Goal: Transaction & Acquisition: Book appointment/travel/reservation

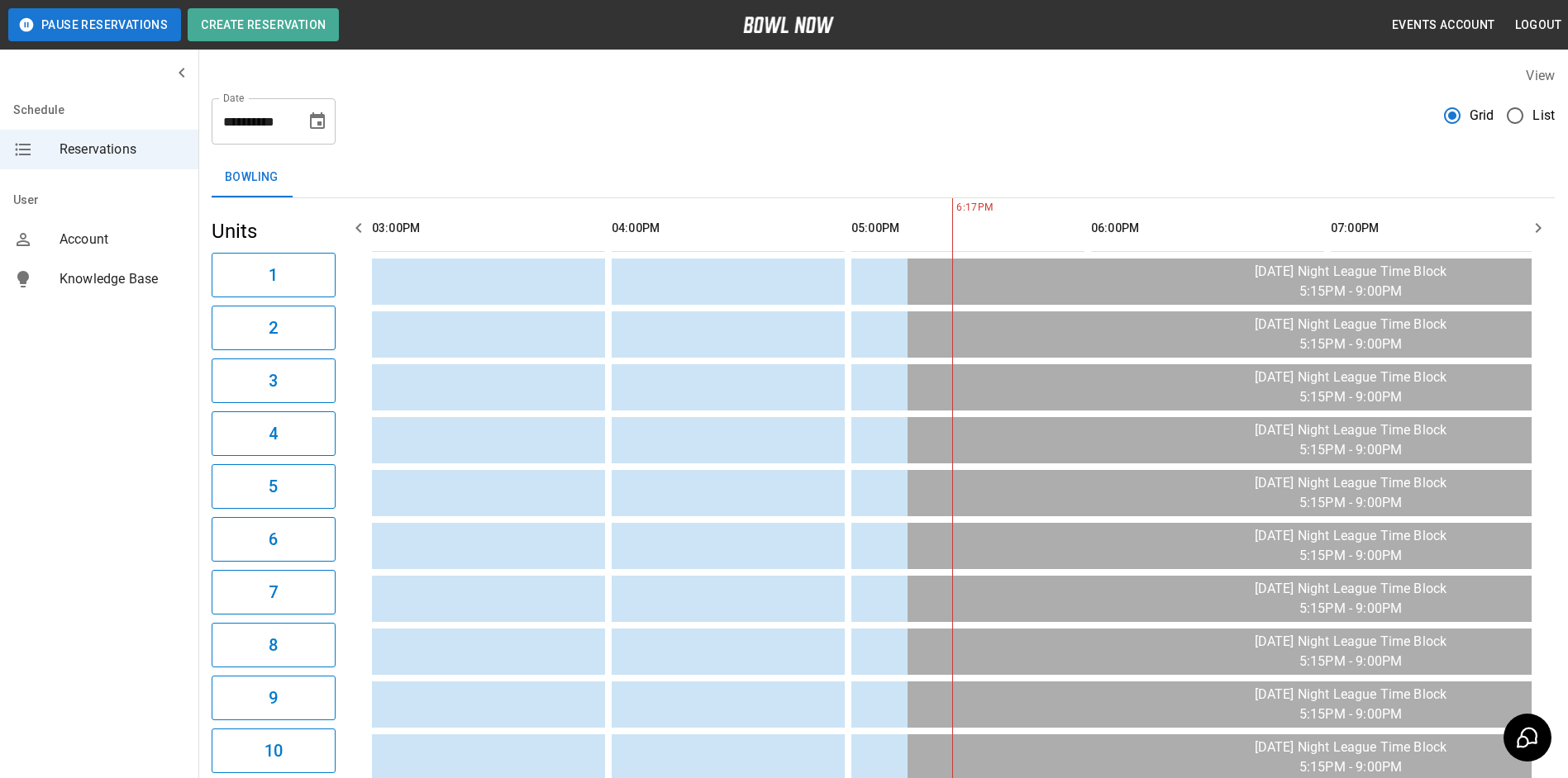
scroll to position [0, 288]
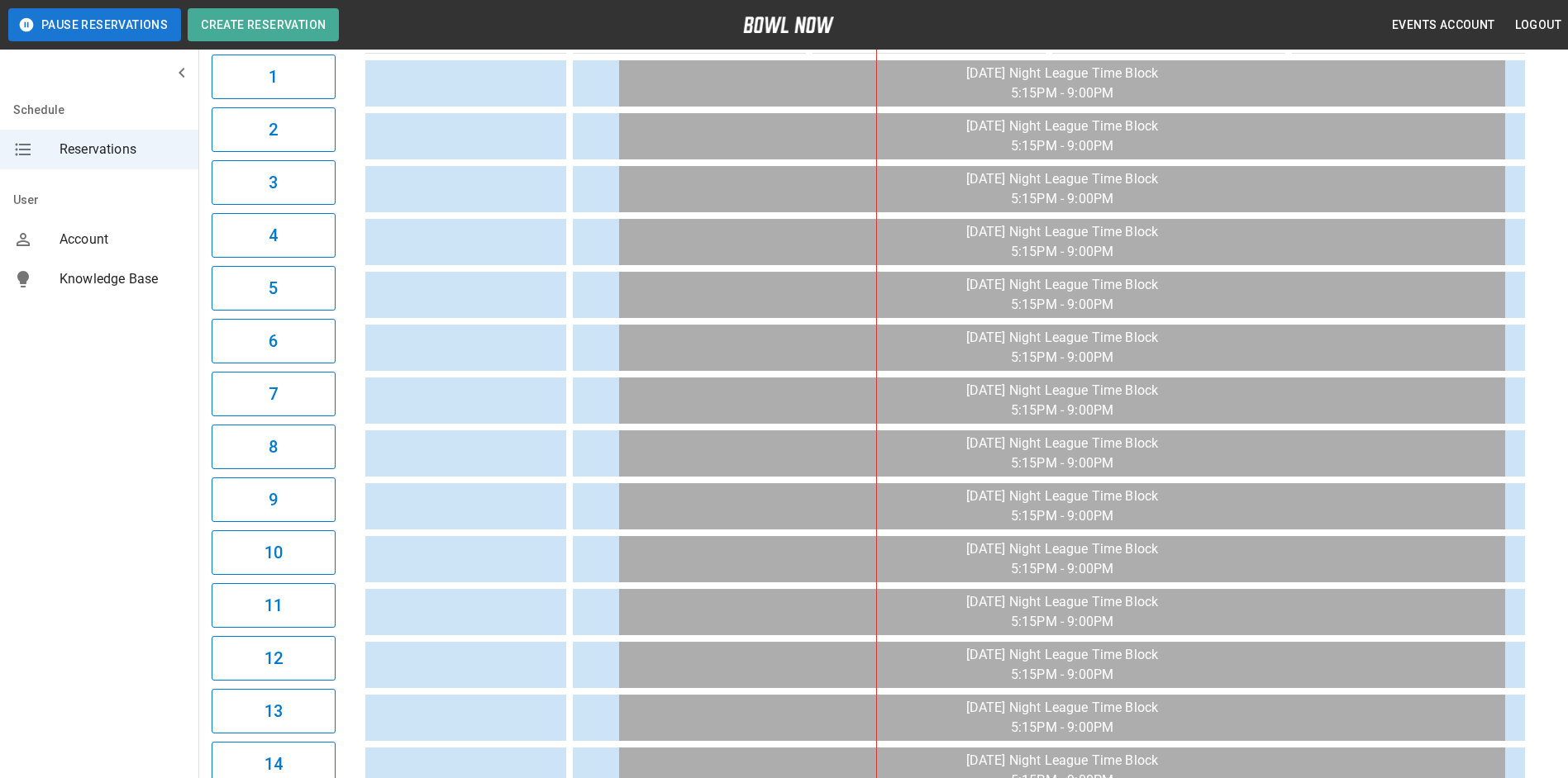
scroll to position [15, 0]
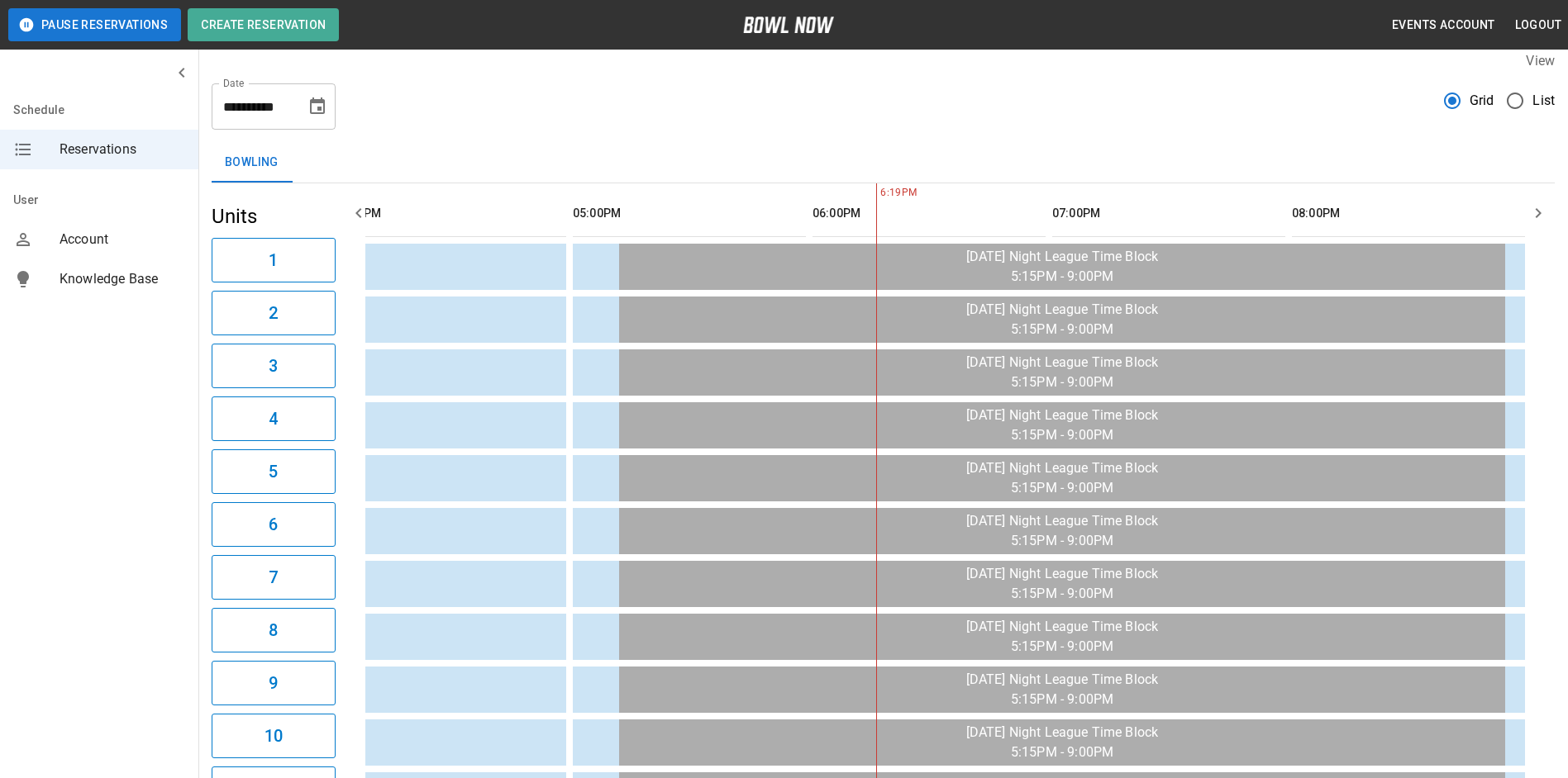
click at [323, 104] on icon "Choose date, selected date is Aug 28, 2025" at bounding box center [318, 105] width 15 height 16
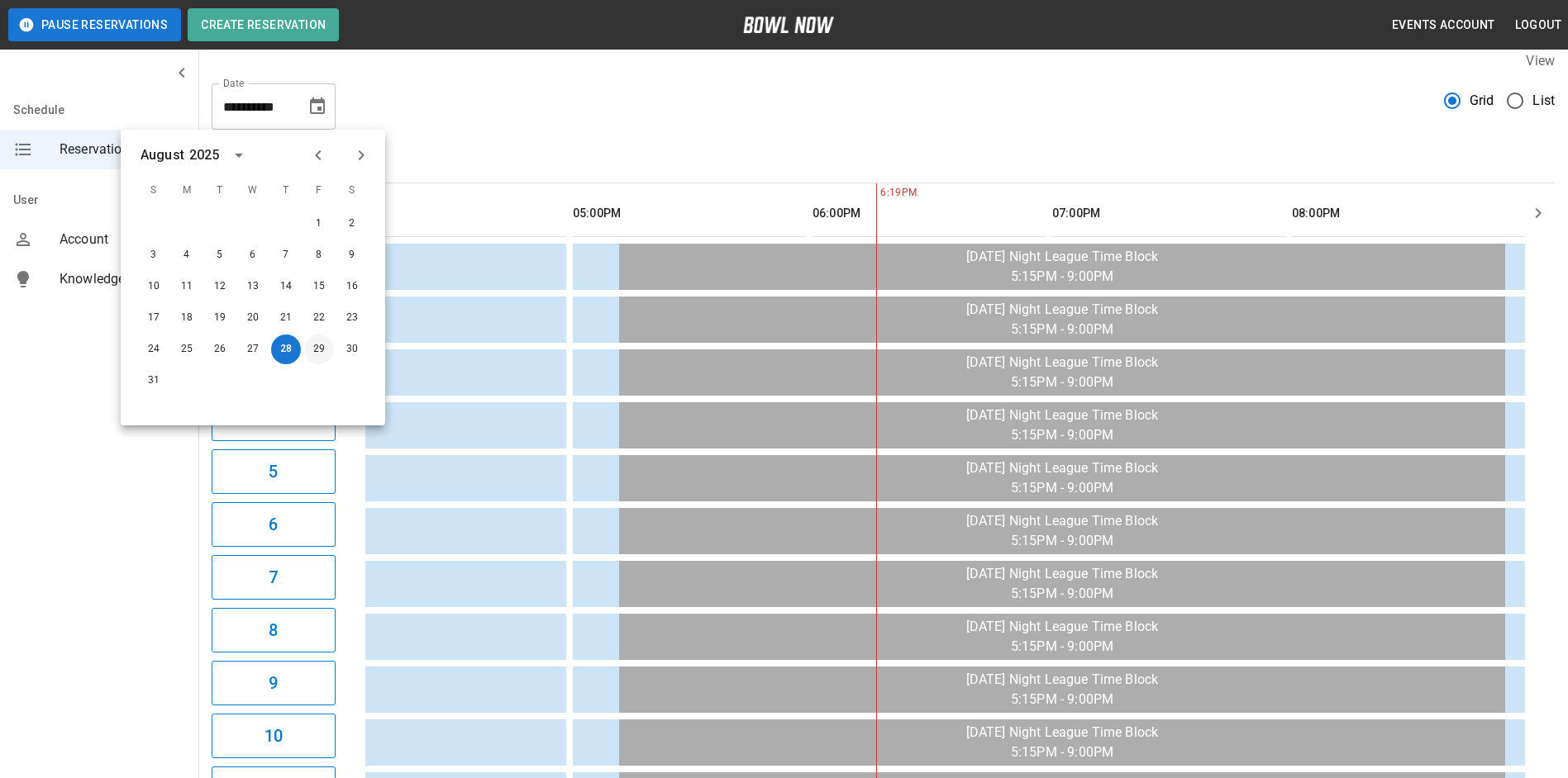
click at [314, 351] on button "29" at bounding box center [319, 349] width 29 height 29
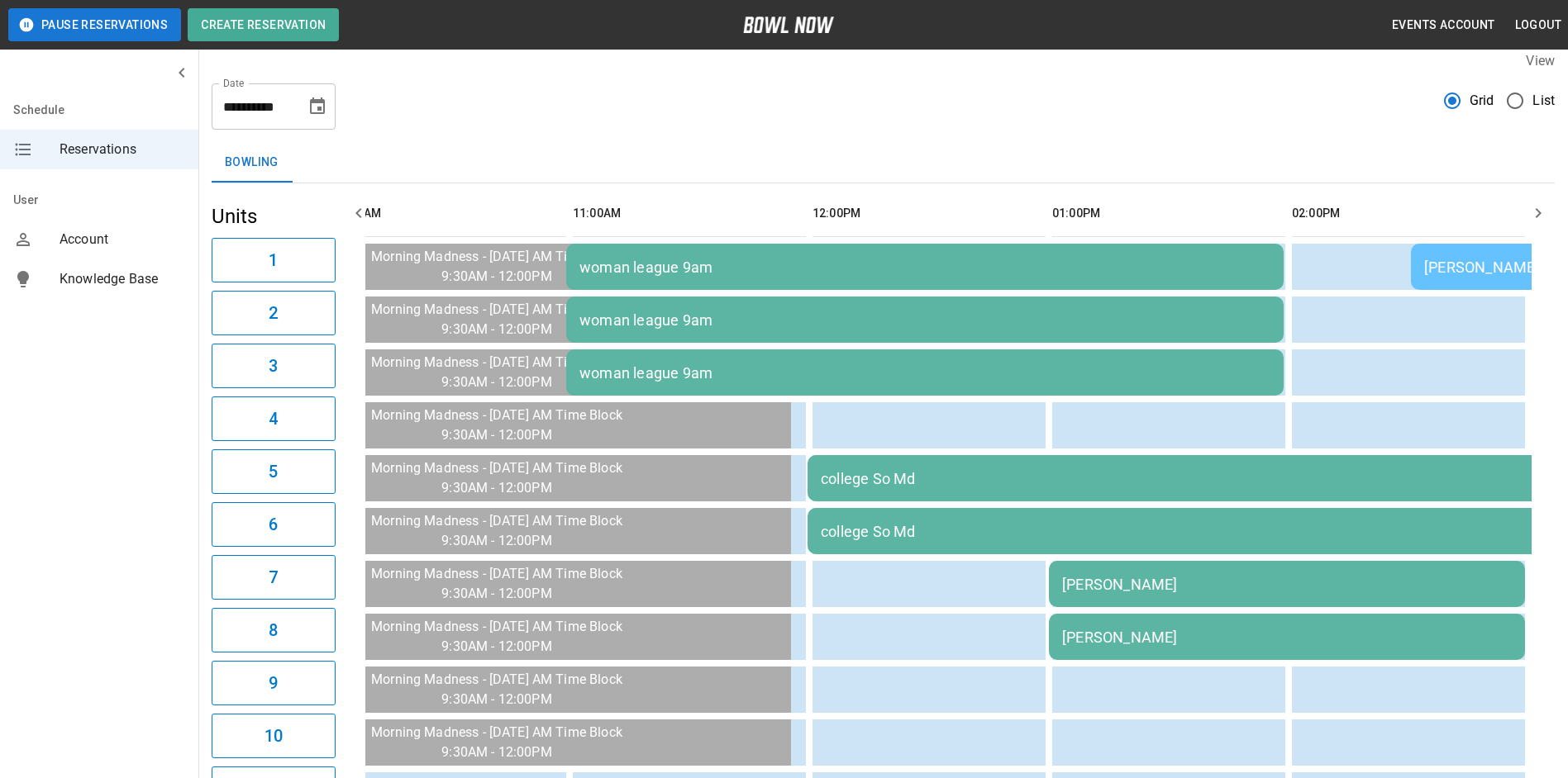
scroll to position [0, 2157]
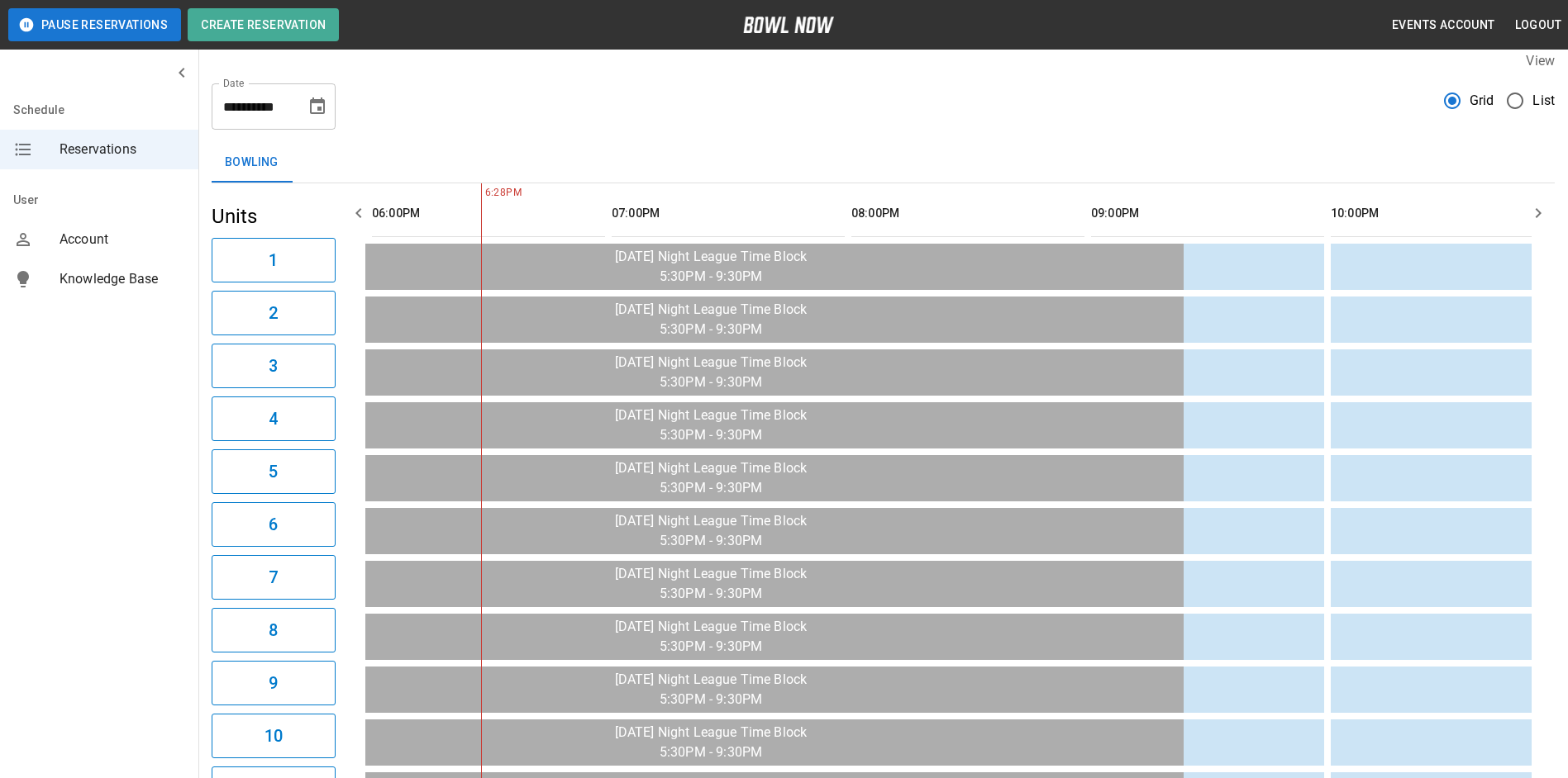
click at [1539, 211] on icon "button" at bounding box center [1539, 213] width 6 height 9
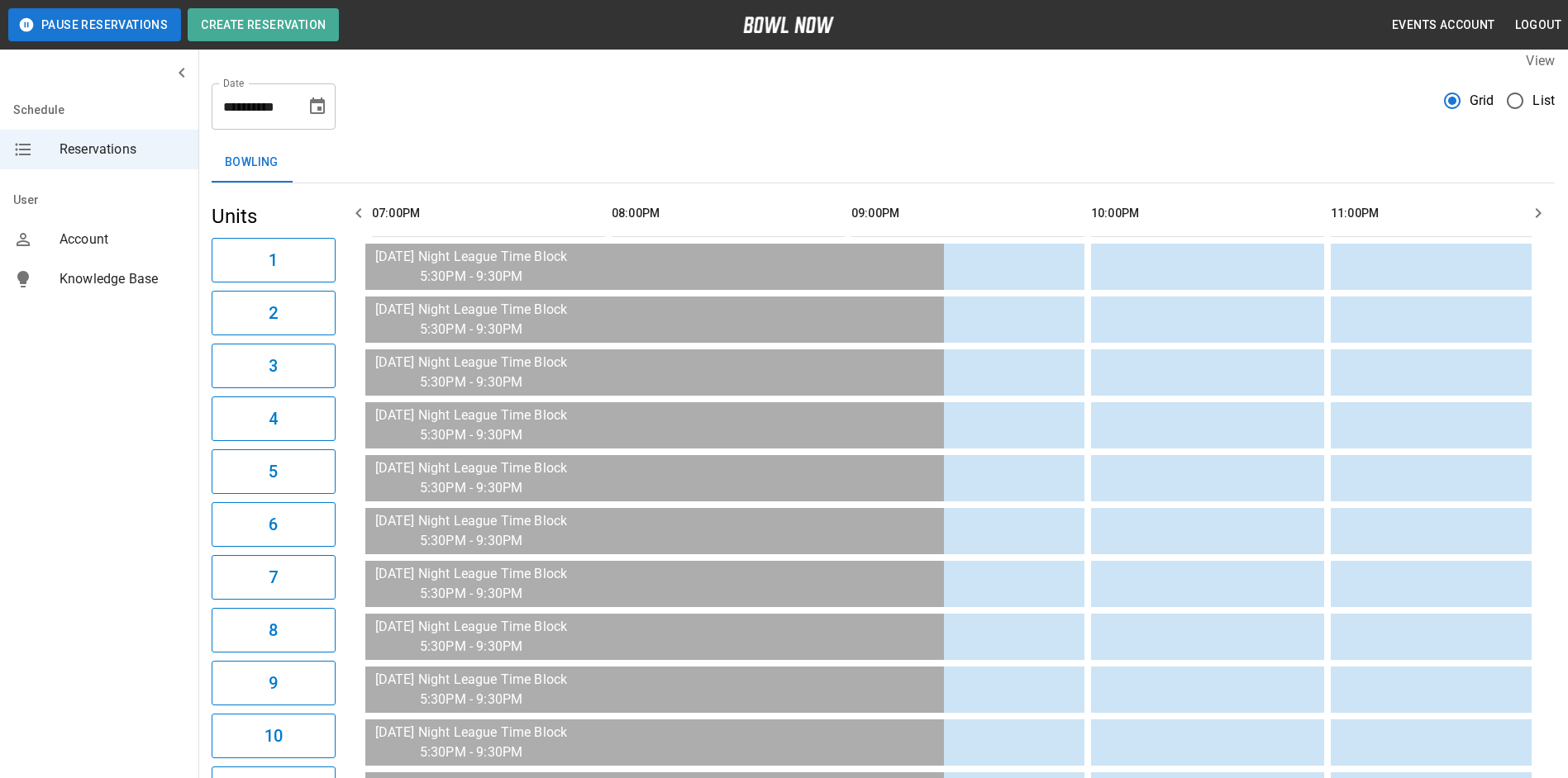
click at [1539, 211] on icon "button" at bounding box center [1539, 213] width 6 height 9
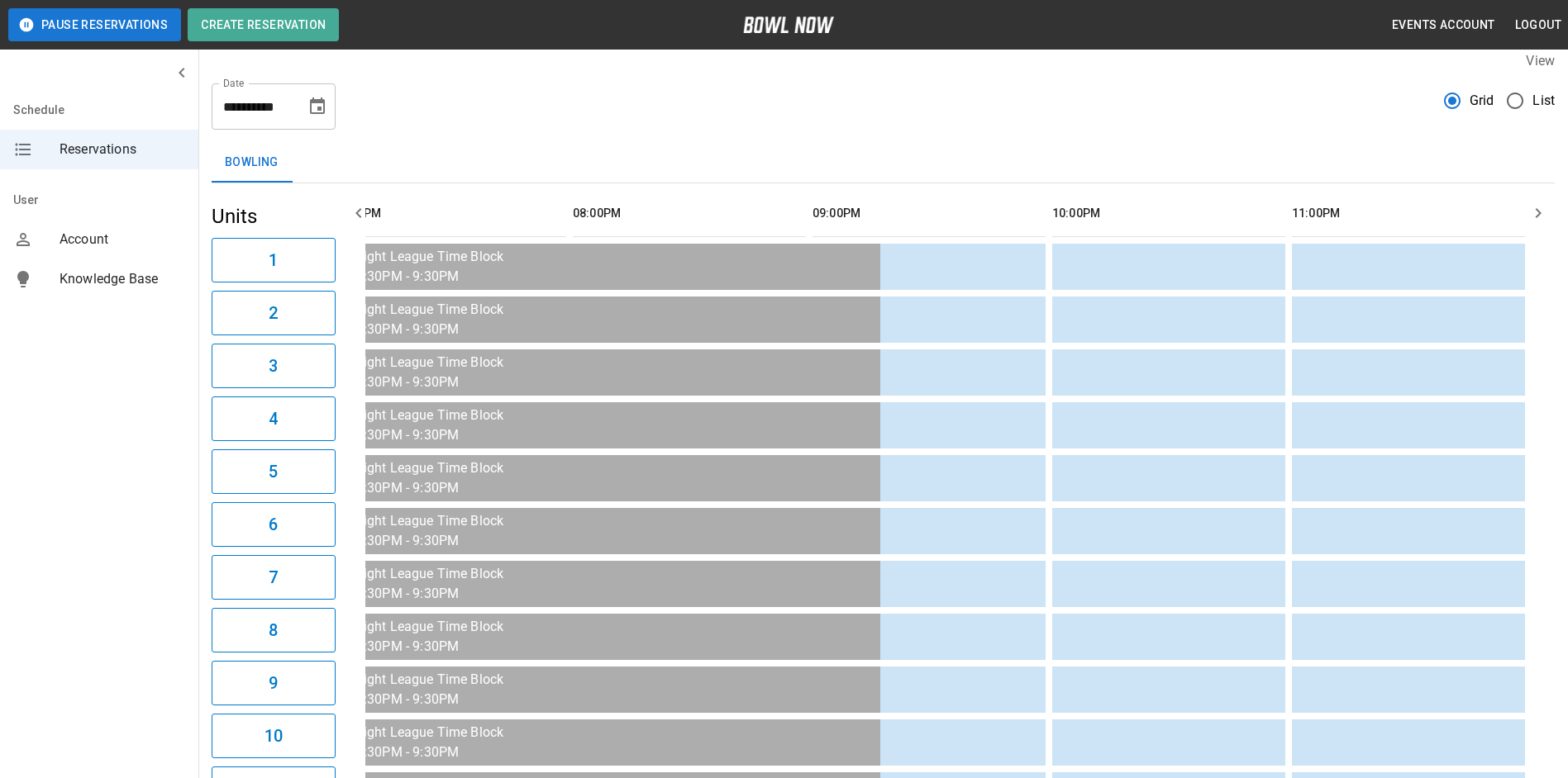
click at [1539, 211] on icon "button" at bounding box center [1539, 213] width 6 height 9
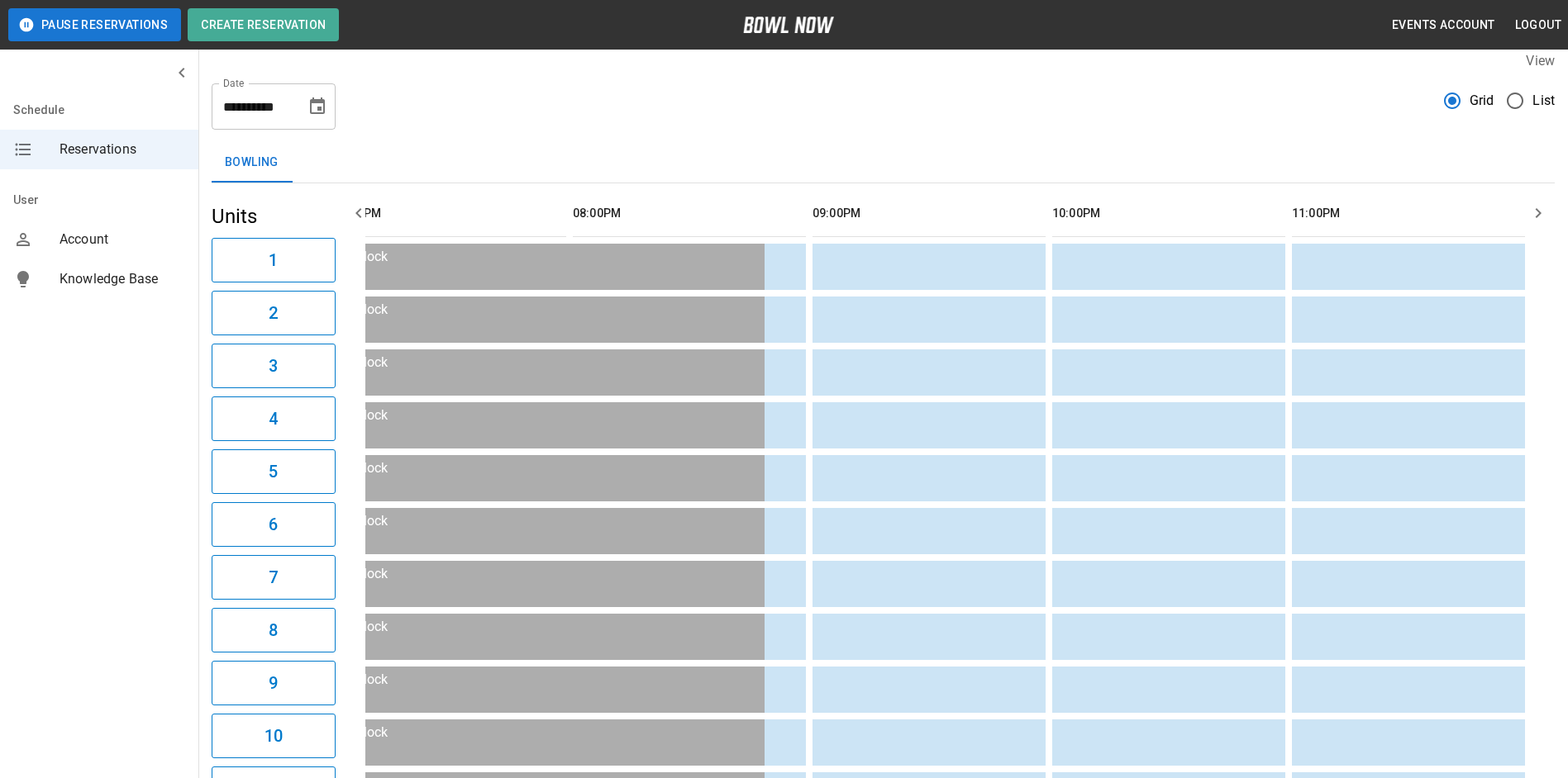
click at [1538, 213] on icon "button" at bounding box center [1538, 212] width 20 height 20
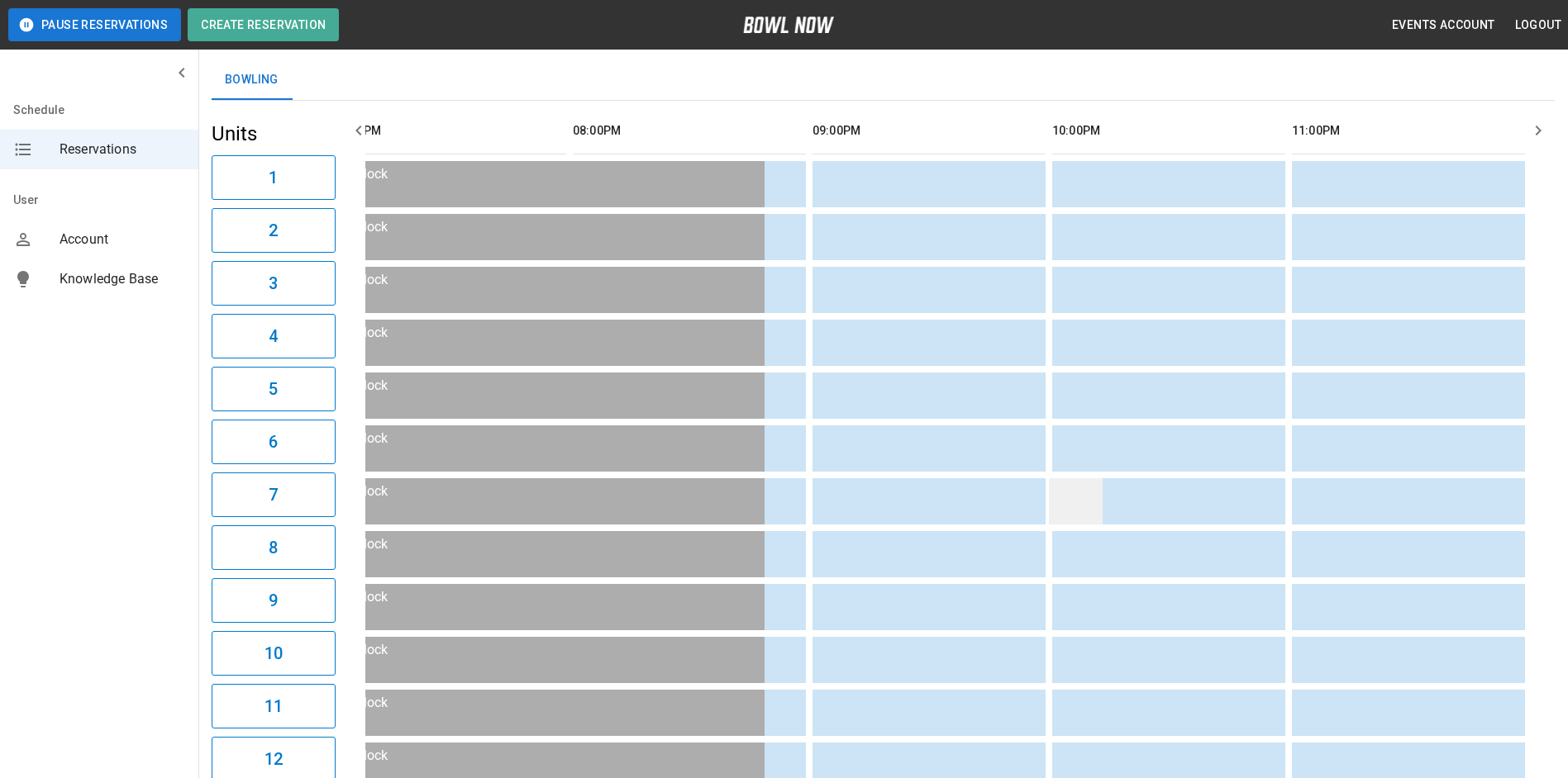
scroll to position [0, 0]
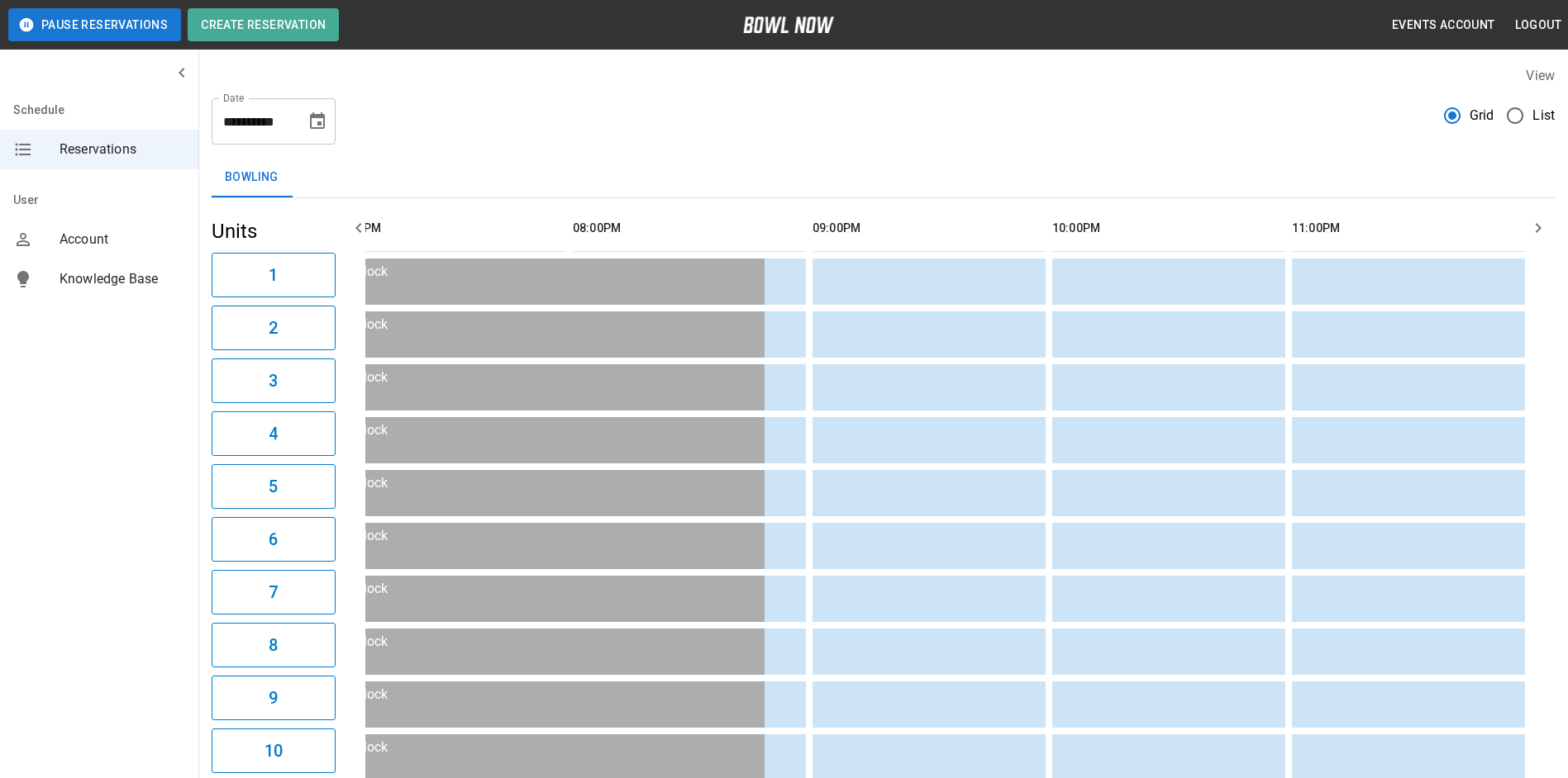
click at [355, 222] on icon "button" at bounding box center [358, 227] width 20 height 20
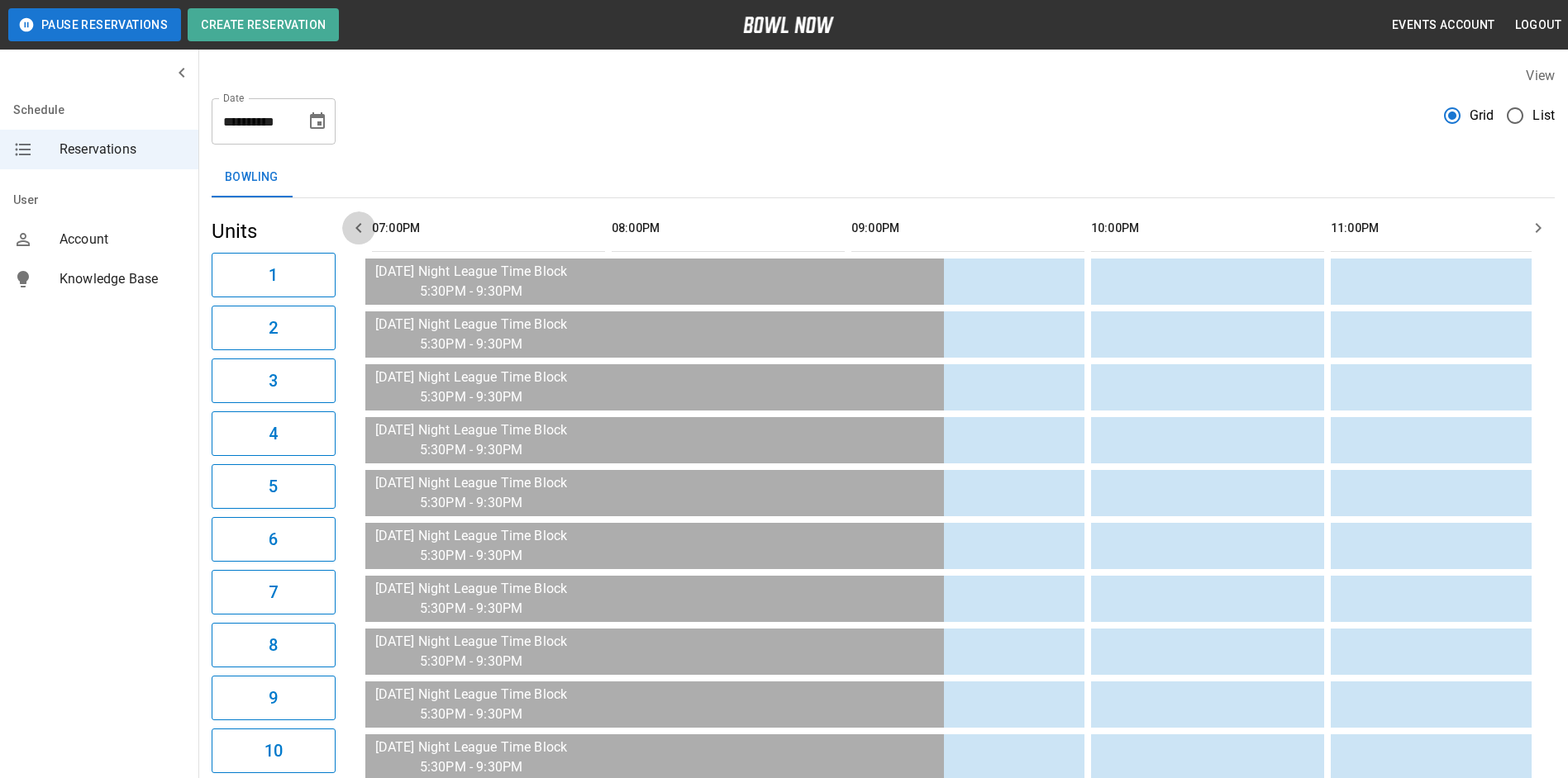
click at [355, 222] on icon "button" at bounding box center [358, 227] width 20 height 20
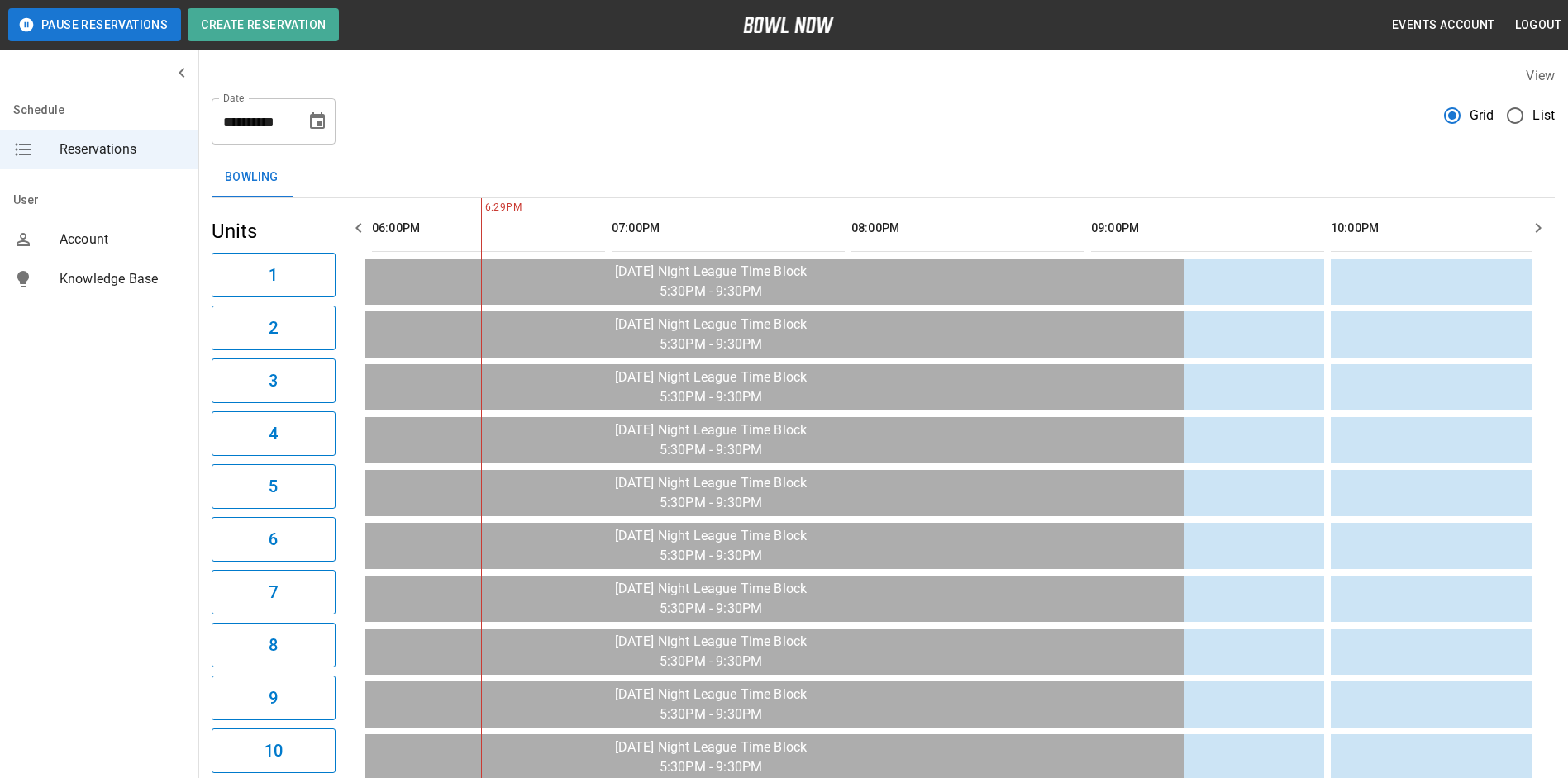
click at [318, 117] on icon "Choose date, selected date is Aug 29, 2025" at bounding box center [318, 120] width 15 height 16
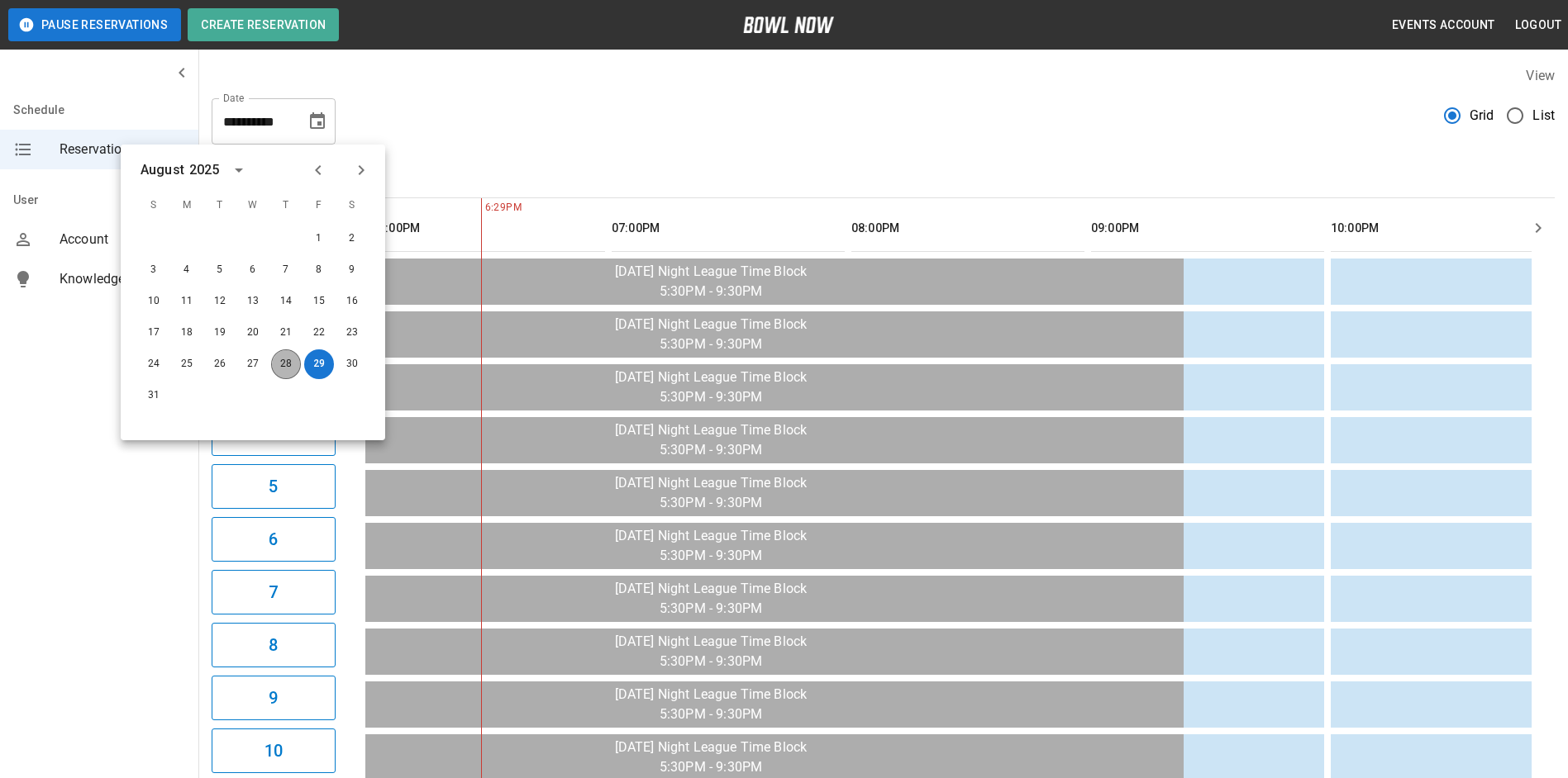
drag, startPoint x: 291, startPoint y: 359, endPoint x: 284, endPoint y: 353, distance: 9.2
click at [286, 354] on button "28" at bounding box center [285, 364] width 29 height 29
type input "**********"
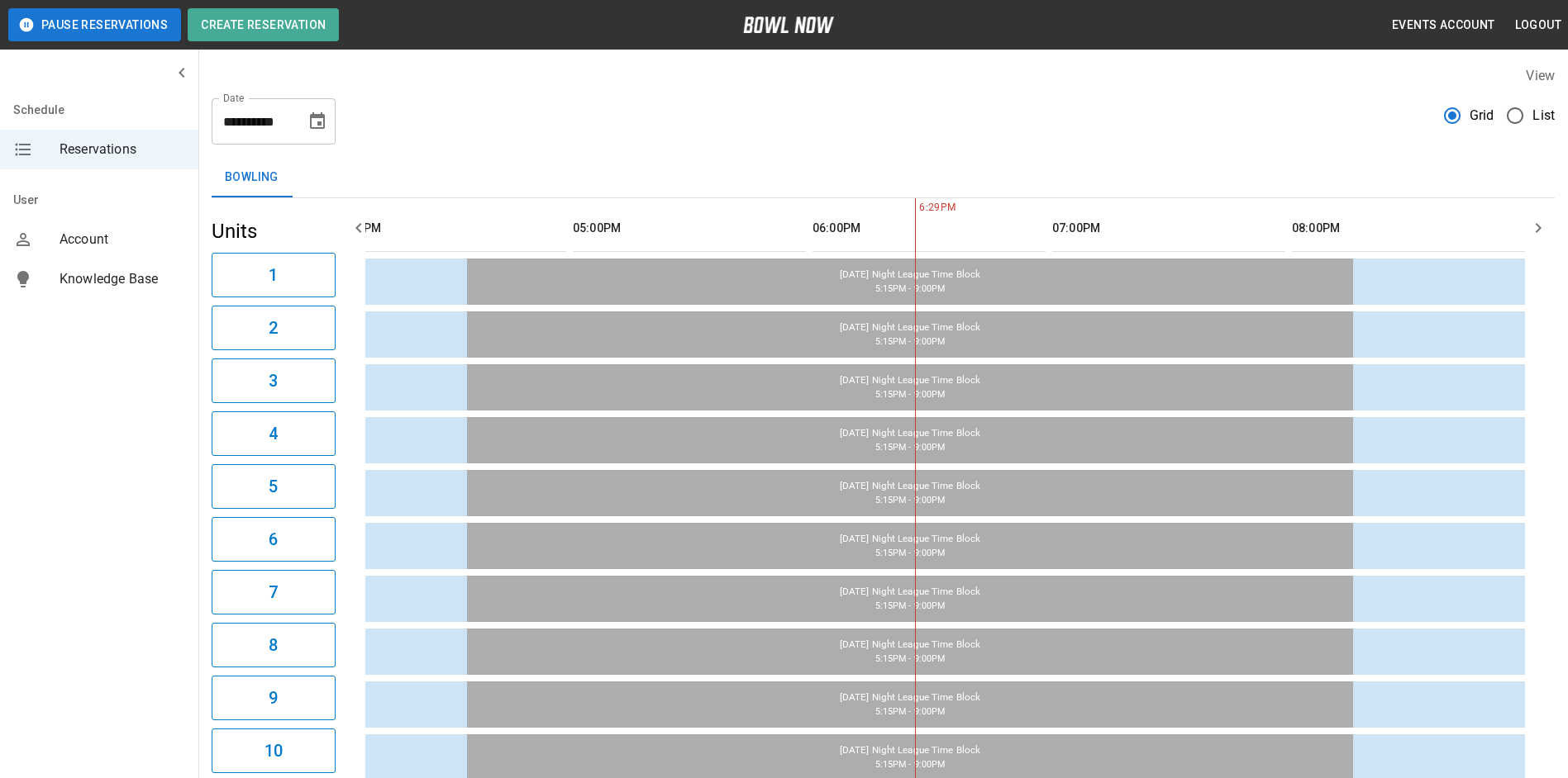
scroll to position [0, 288]
